Goal: Task Accomplishment & Management: Manage account settings

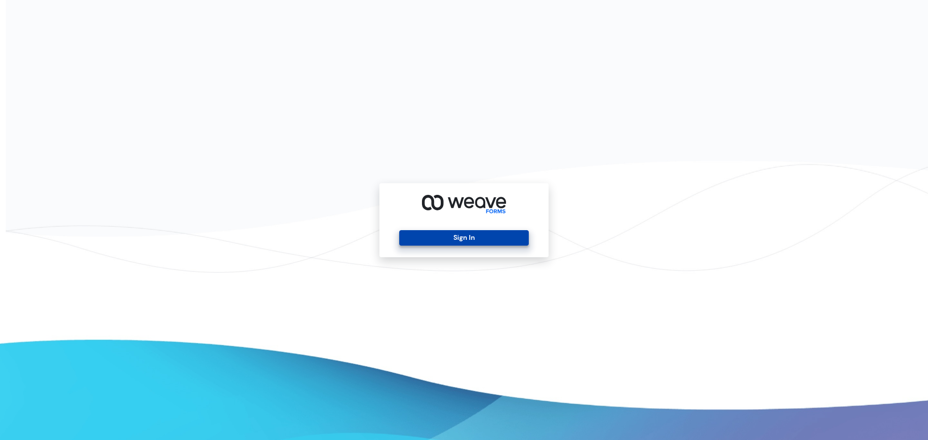
click at [460, 237] on button "Sign In" at bounding box center [463, 237] width 129 height 15
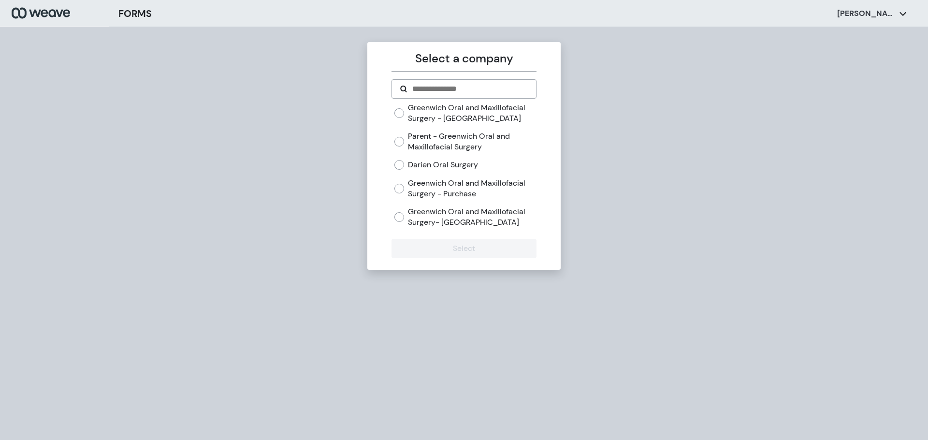
click at [435, 168] on label "Darien Oral Surgery" at bounding box center [443, 164] width 70 height 11
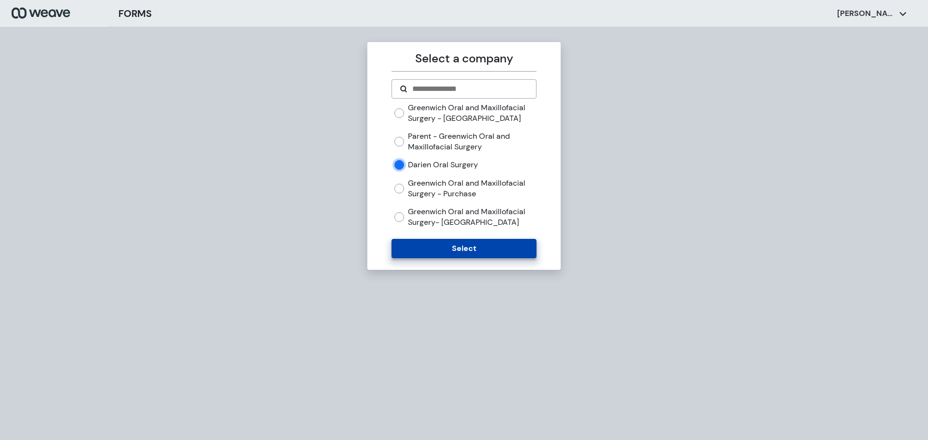
click at [456, 242] on button "Select" at bounding box center [463, 248] width 144 height 19
